Goal: Task Accomplishment & Management: Use online tool/utility

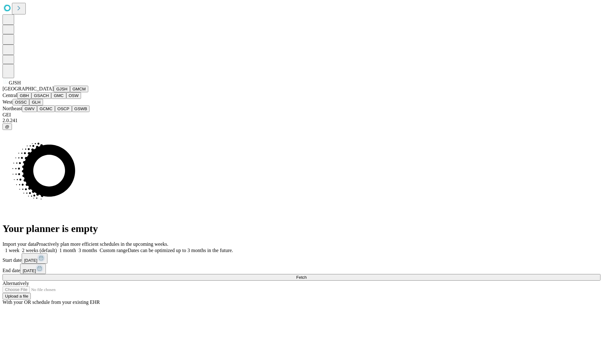
click at [54, 92] on button "GJSH" at bounding box center [62, 89] width 16 height 7
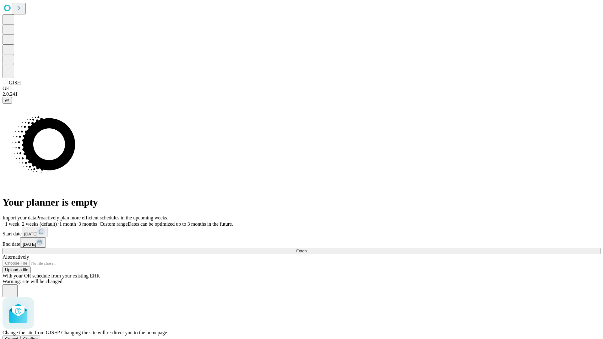
click at [38, 337] on span "Confirm" at bounding box center [30, 339] width 15 height 5
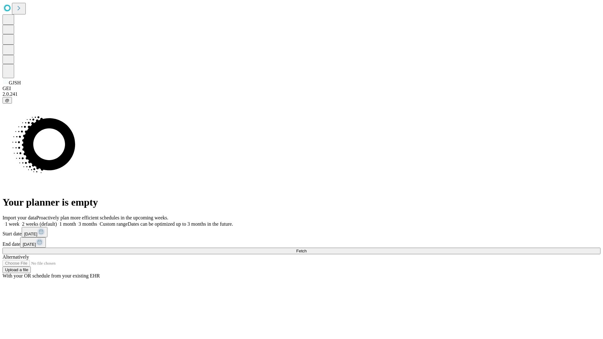
click at [76, 222] on label "1 month" at bounding box center [66, 224] width 19 height 5
click at [307, 249] on span "Fetch" at bounding box center [301, 251] width 10 height 5
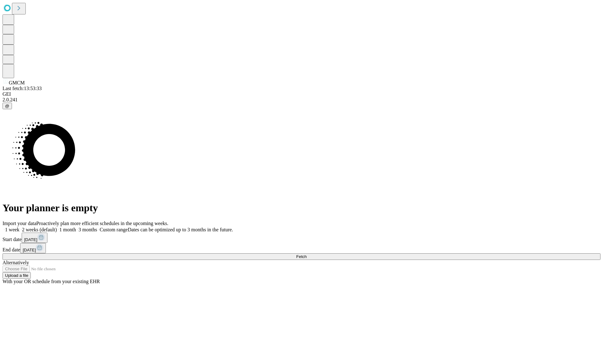
click at [76, 227] on label "1 month" at bounding box center [66, 229] width 19 height 5
click at [307, 255] on span "Fetch" at bounding box center [301, 257] width 10 height 5
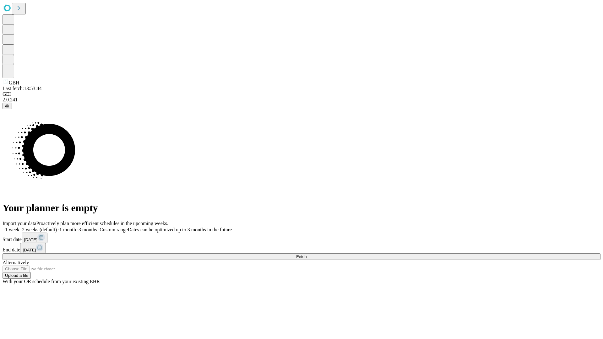
click at [76, 227] on label "1 month" at bounding box center [66, 229] width 19 height 5
click at [307, 255] on span "Fetch" at bounding box center [301, 257] width 10 height 5
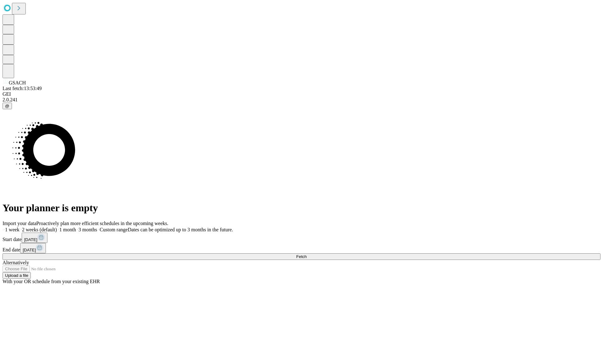
click at [76, 227] on label "1 month" at bounding box center [66, 229] width 19 height 5
click at [307, 255] on span "Fetch" at bounding box center [301, 257] width 10 height 5
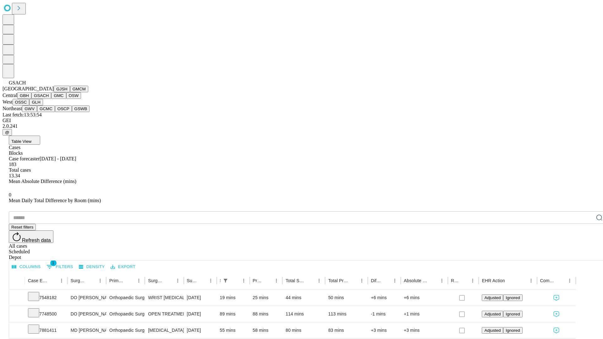
click at [51, 99] on button "GMC" at bounding box center [58, 95] width 15 height 7
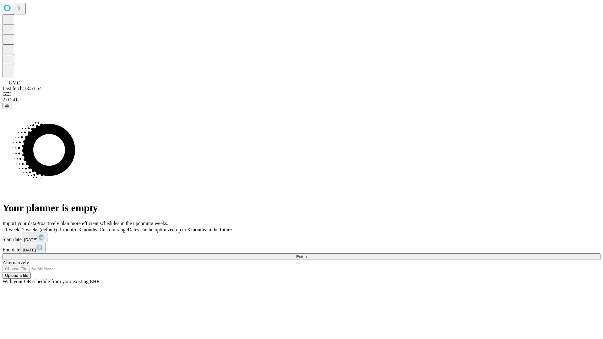
click at [76, 227] on label "1 month" at bounding box center [66, 229] width 19 height 5
click at [307, 255] on span "Fetch" at bounding box center [301, 257] width 10 height 5
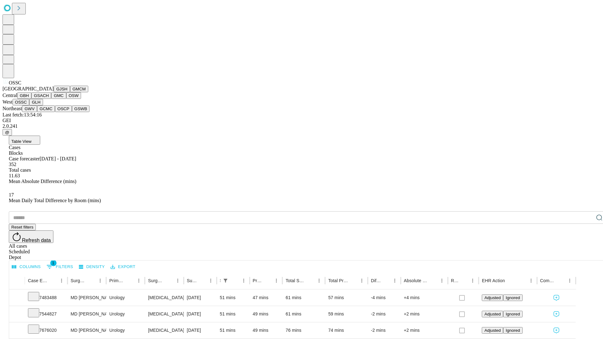
click at [43, 106] on button "GLH" at bounding box center [36, 102] width 14 height 7
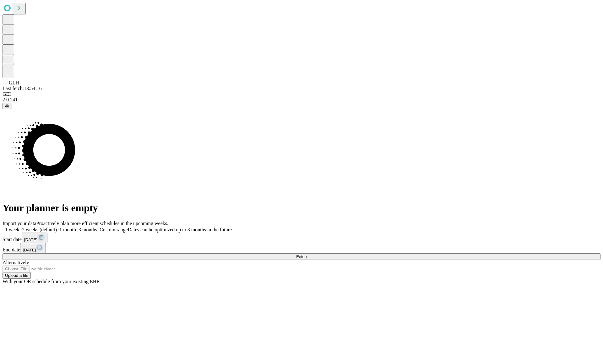
click at [307, 255] on span "Fetch" at bounding box center [301, 257] width 10 height 5
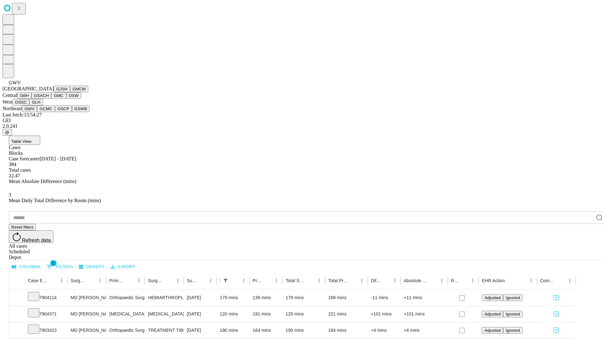
click at [49, 112] on button "GCMC" at bounding box center [46, 109] width 18 height 7
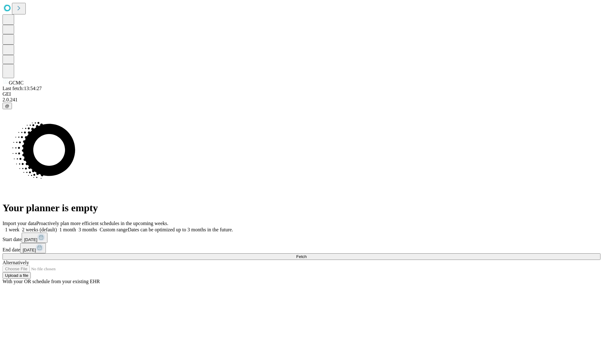
click at [76, 227] on label "1 month" at bounding box center [66, 229] width 19 height 5
click at [307, 255] on span "Fetch" at bounding box center [301, 257] width 10 height 5
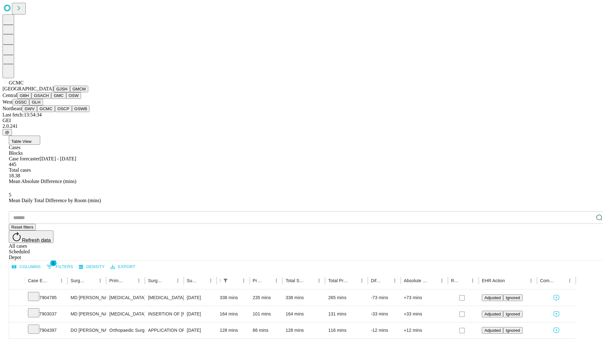
click at [55, 112] on button "OSCP" at bounding box center [63, 109] width 17 height 7
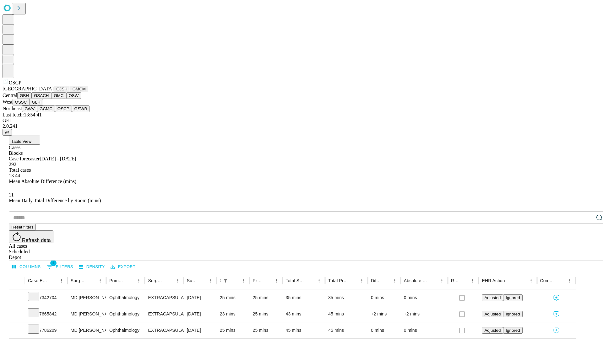
click at [72, 112] on button "GSWB" at bounding box center [81, 109] width 18 height 7
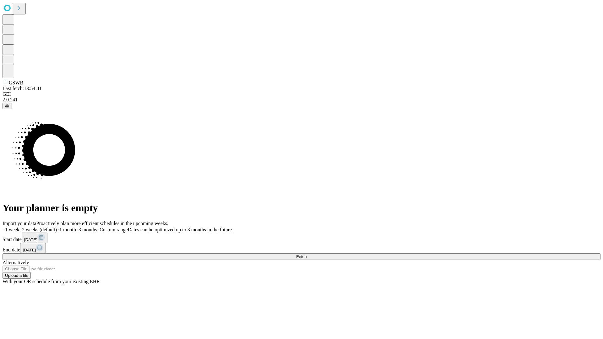
click at [76, 227] on label "1 month" at bounding box center [66, 229] width 19 height 5
click at [307, 255] on span "Fetch" at bounding box center [301, 257] width 10 height 5
